Goal: Check status: Check status

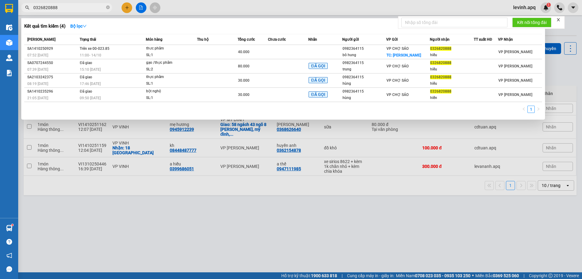
click at [91, 7] on input "0326820888" at bounding box center [69, 7] width 72 height 7
drag, startPoint x: 0, startPoint y: 0, endPoint x: 91, endPoint y: 7, distance: 91.0
click at [91, 7] on input "0326820888" at bounding box center [69, 7] width 72 height 7
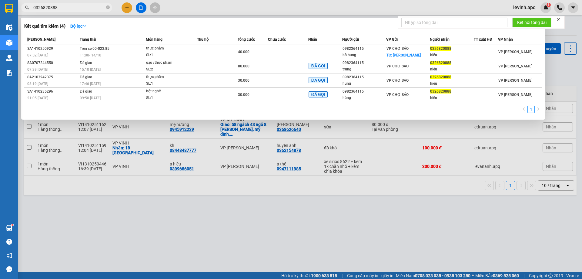
type input "0988527774"
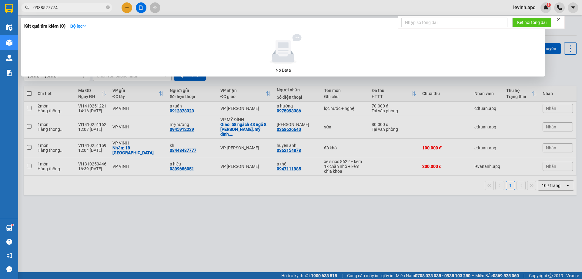
click at [69, 7] on input "0988527774" at bounding box center [69, 7] width 72 height 7
click at [107, 8] on icon "close-circle" at bounding box center [108, 7] width 4 height 4
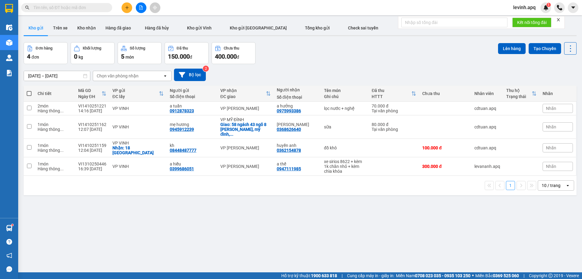
click at [76, 9] on input "text" at bounding box center [69, 7] width 72 height 7
